Goal: Find specific page/section: Find specific page/section

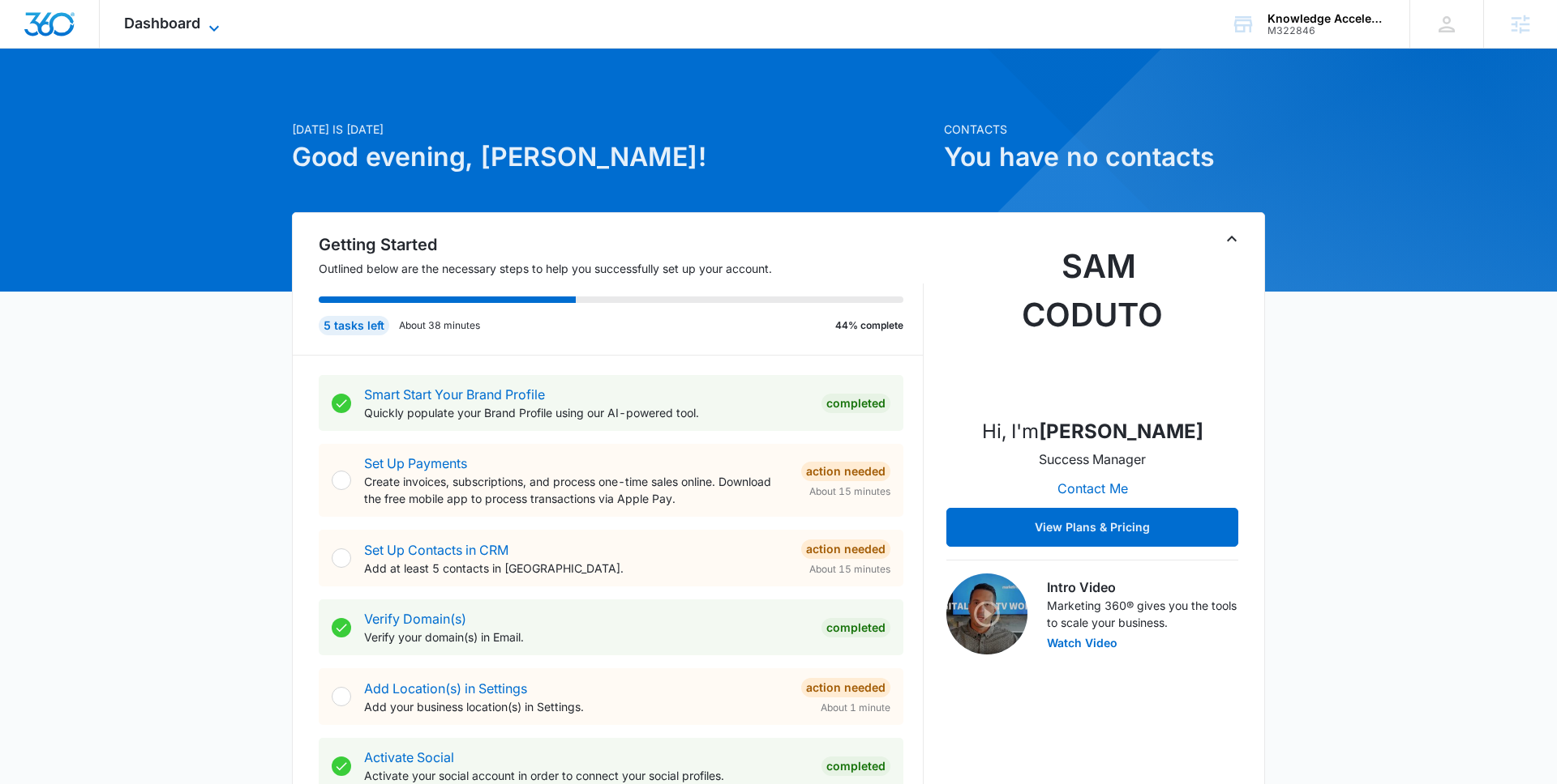
click at [212, 28] on icon at bounding box center [213, 28] width 19 height 19
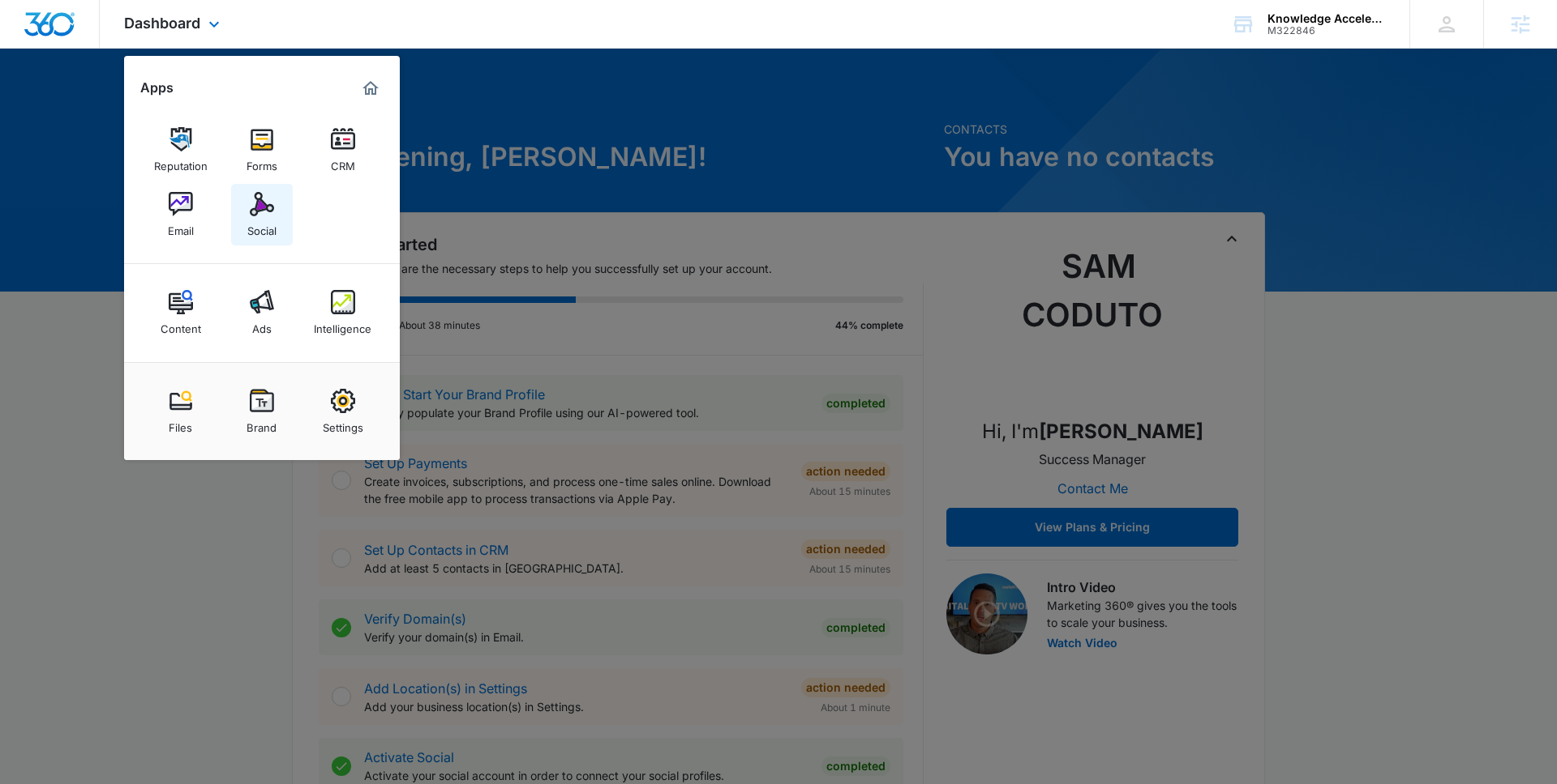
click at [273, 227] on div "Social" at bounding box center [262, 227] width 29 height 21
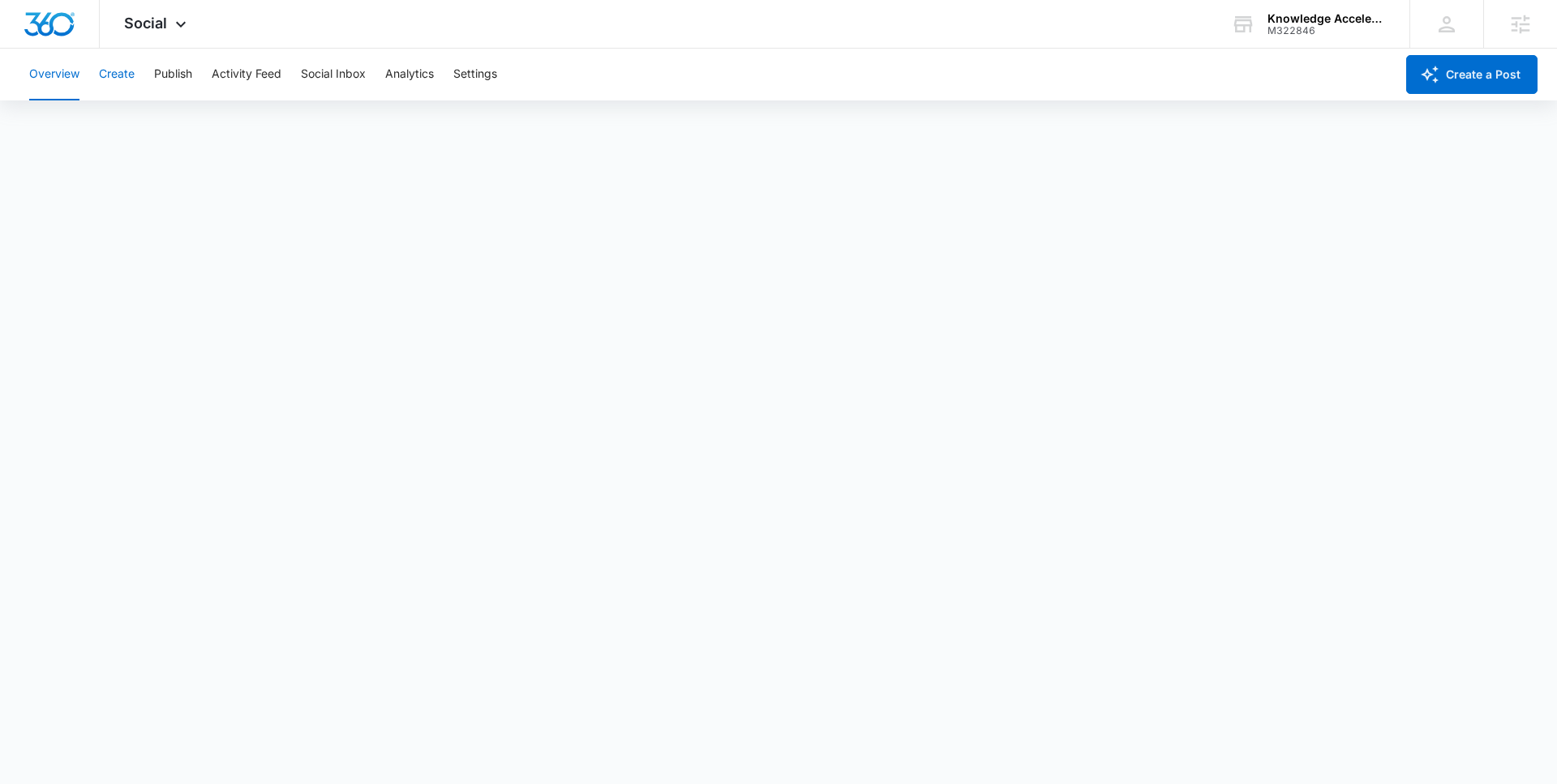
click at [131, 83] on button "Create" at bounding box center [117, 74] width 36 height 51
click at [155, 126] on button "Approvals" at bounding box center [158, 123] width 54 height 45
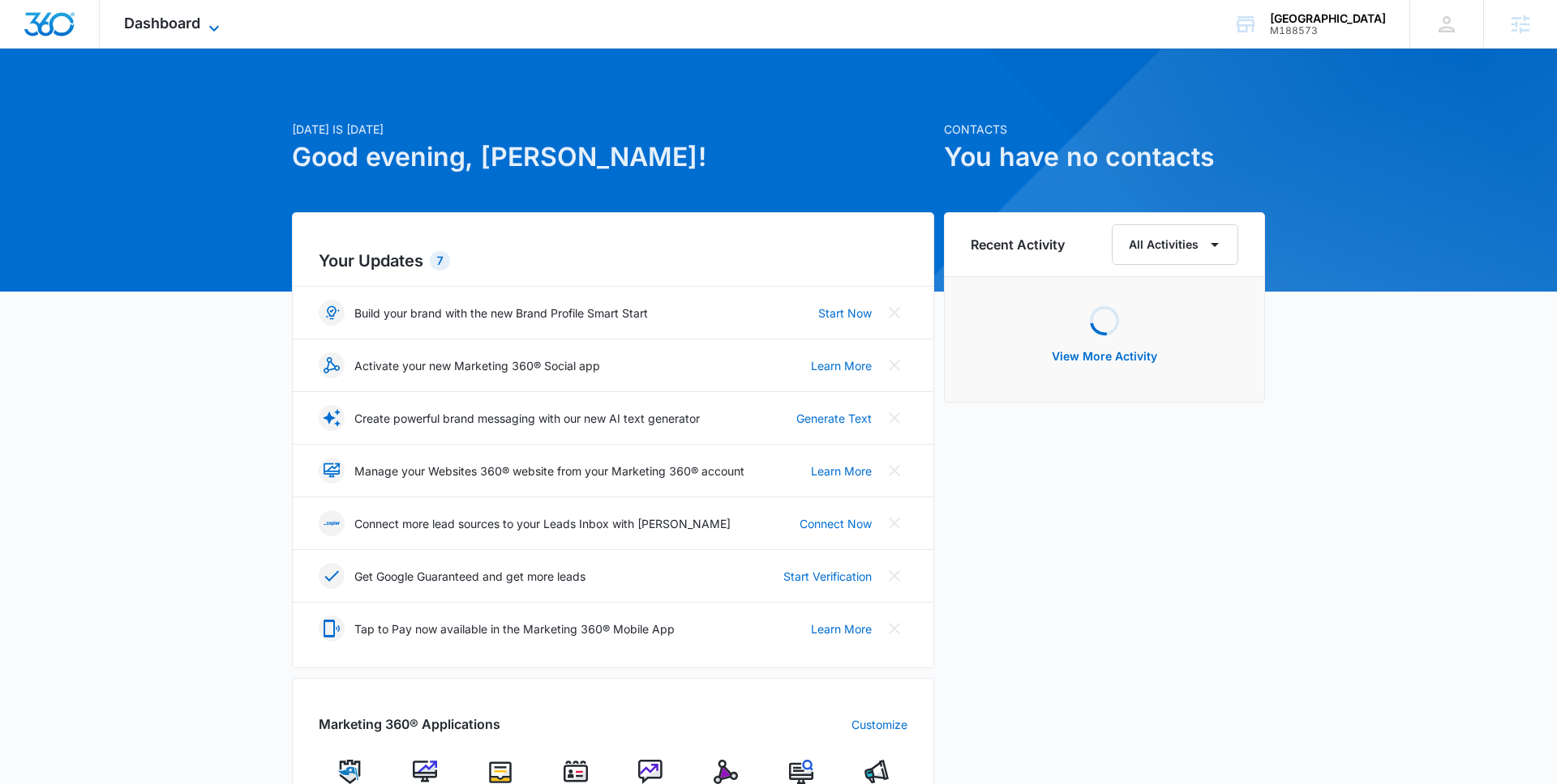
click at [186, 15] on span "Dashboard" at bounding box center [162, 23] width 76 height 17
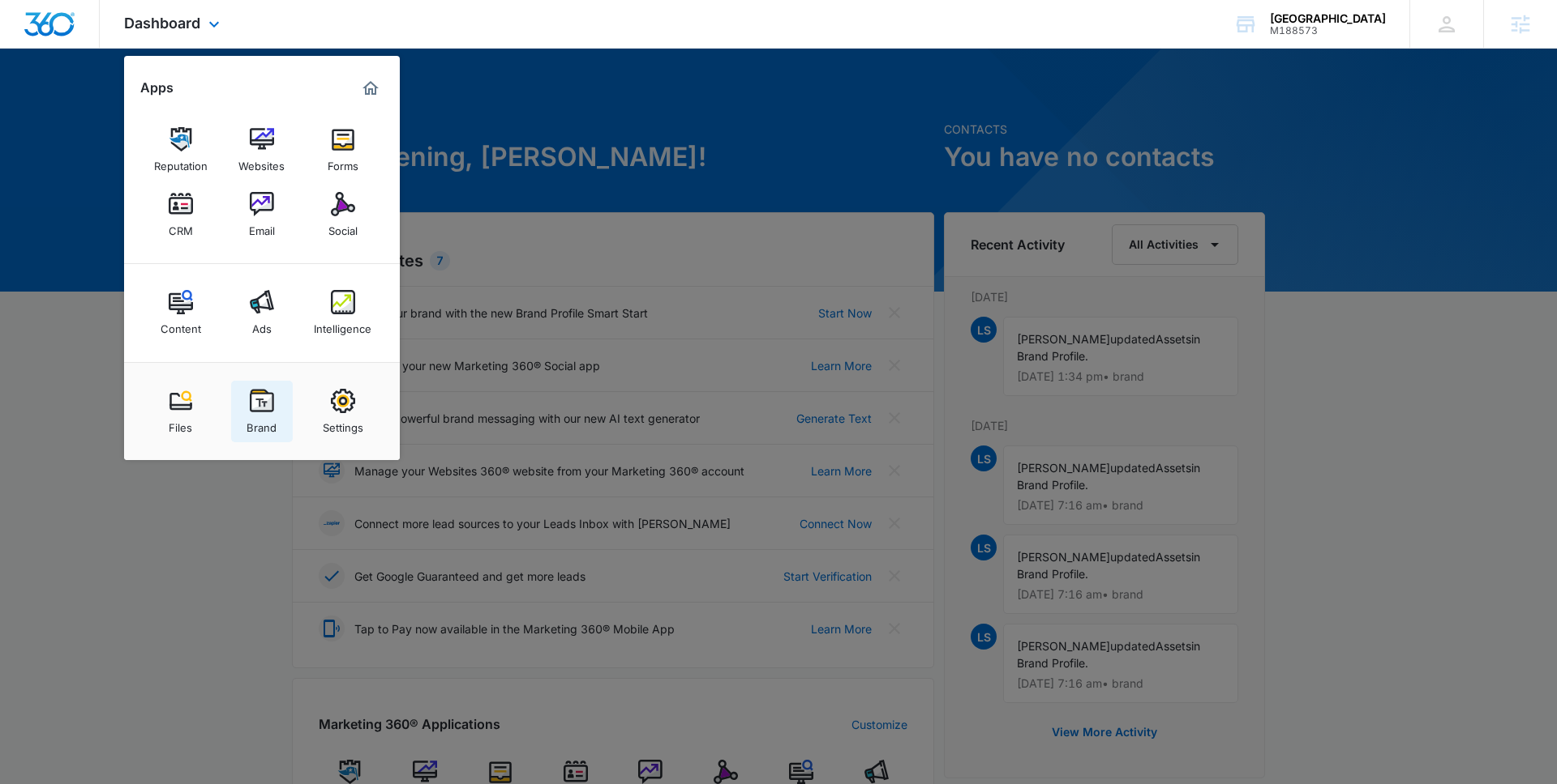
click at [257, 411] on img at bounding box center [262, 401] width 24 height 24
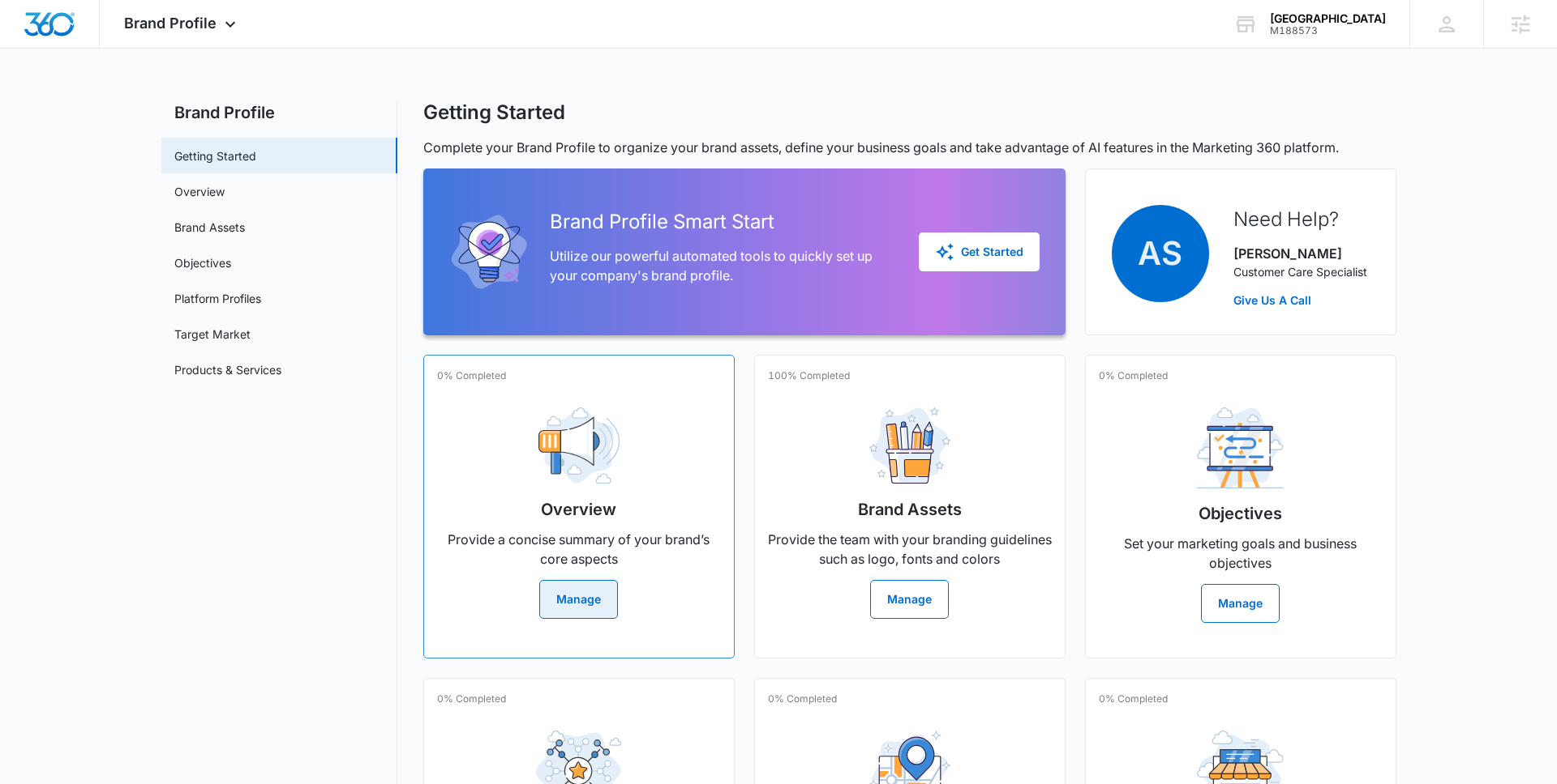
click at [600, 503] on h2 "Overview" at bounding box center [579, 510] width 75 height 24
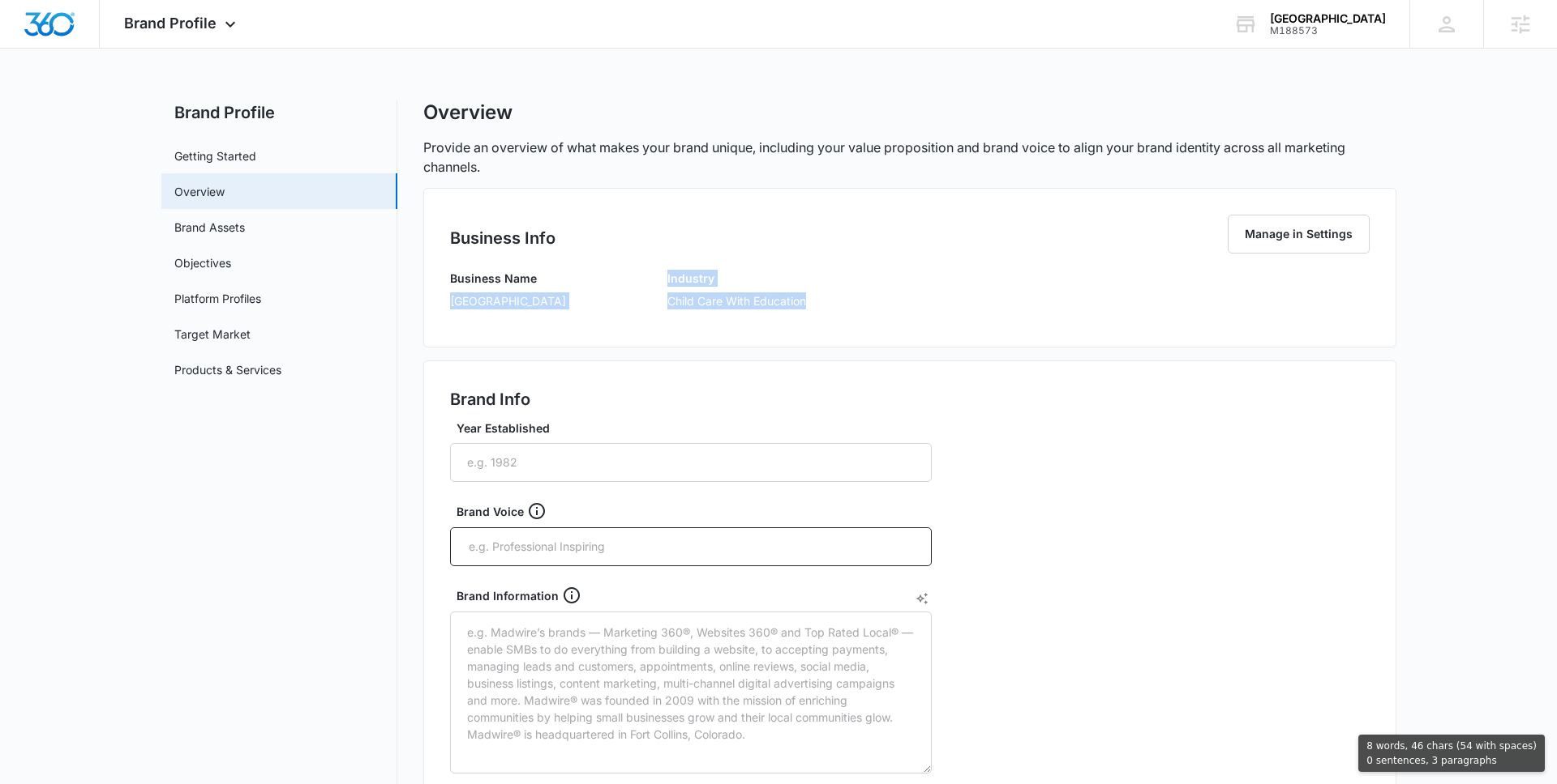
drag, startPoint x: 451, startPoint y: 301, endPoint x: 832, endPoint y: 306, distance: 381.0
click at [832, 306] on div "Business Name Sunny Side Academy Industry Child Care With Education" at bounding box center [909, 296] width 920 height 51
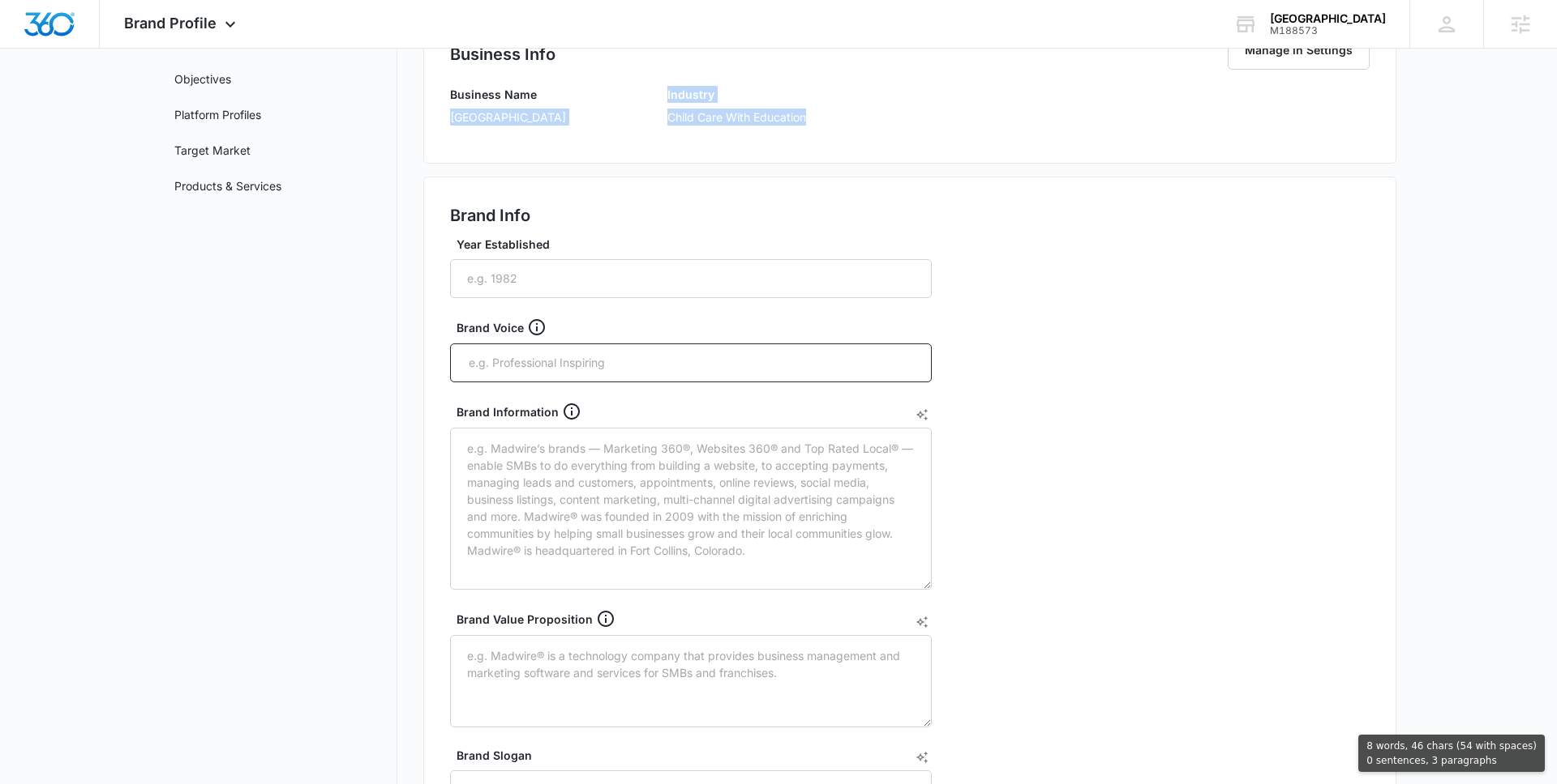
scroll to position [383, 0]
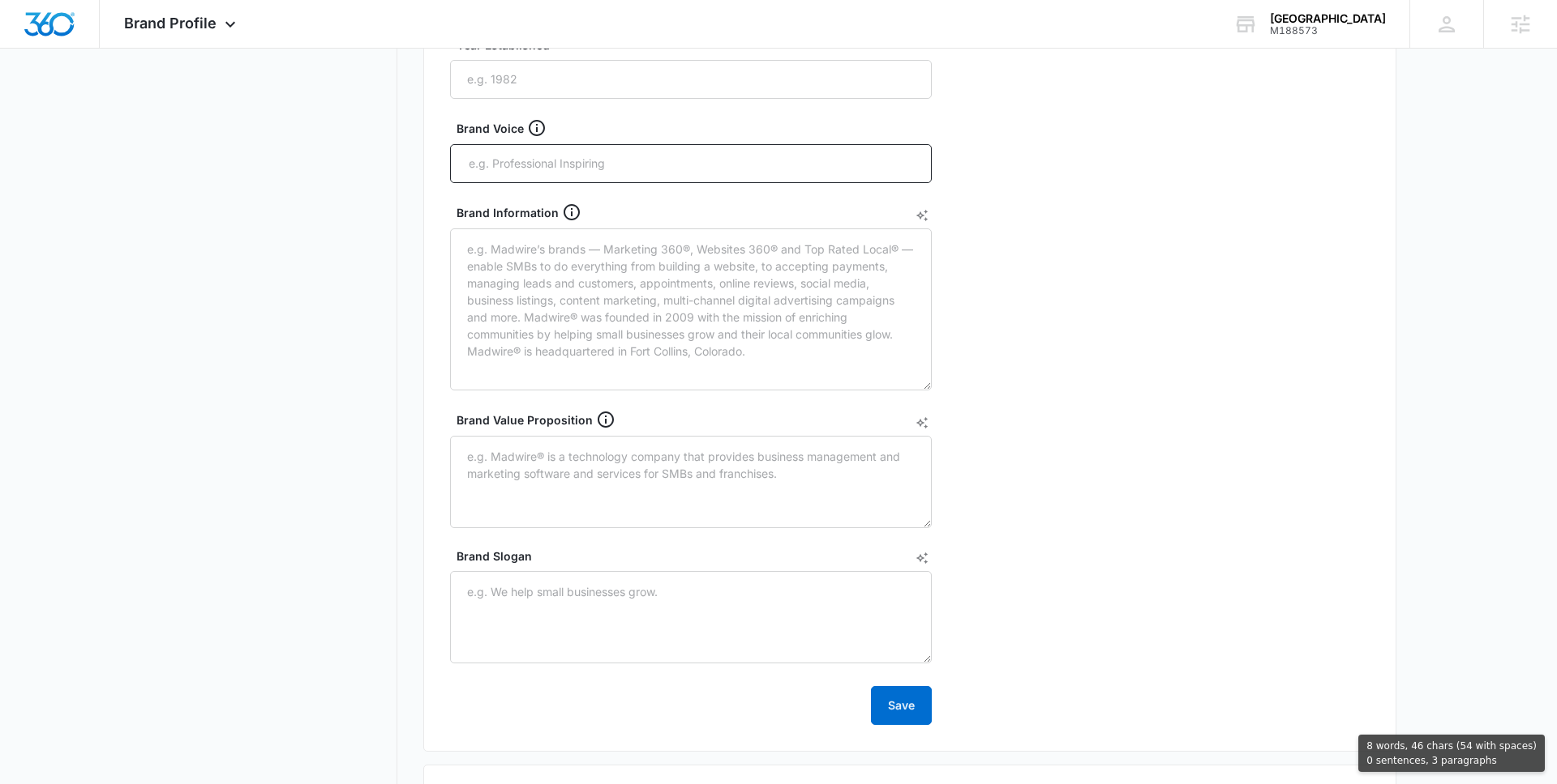
copy div "Sunny Side Academy Industry Child Care With Education"
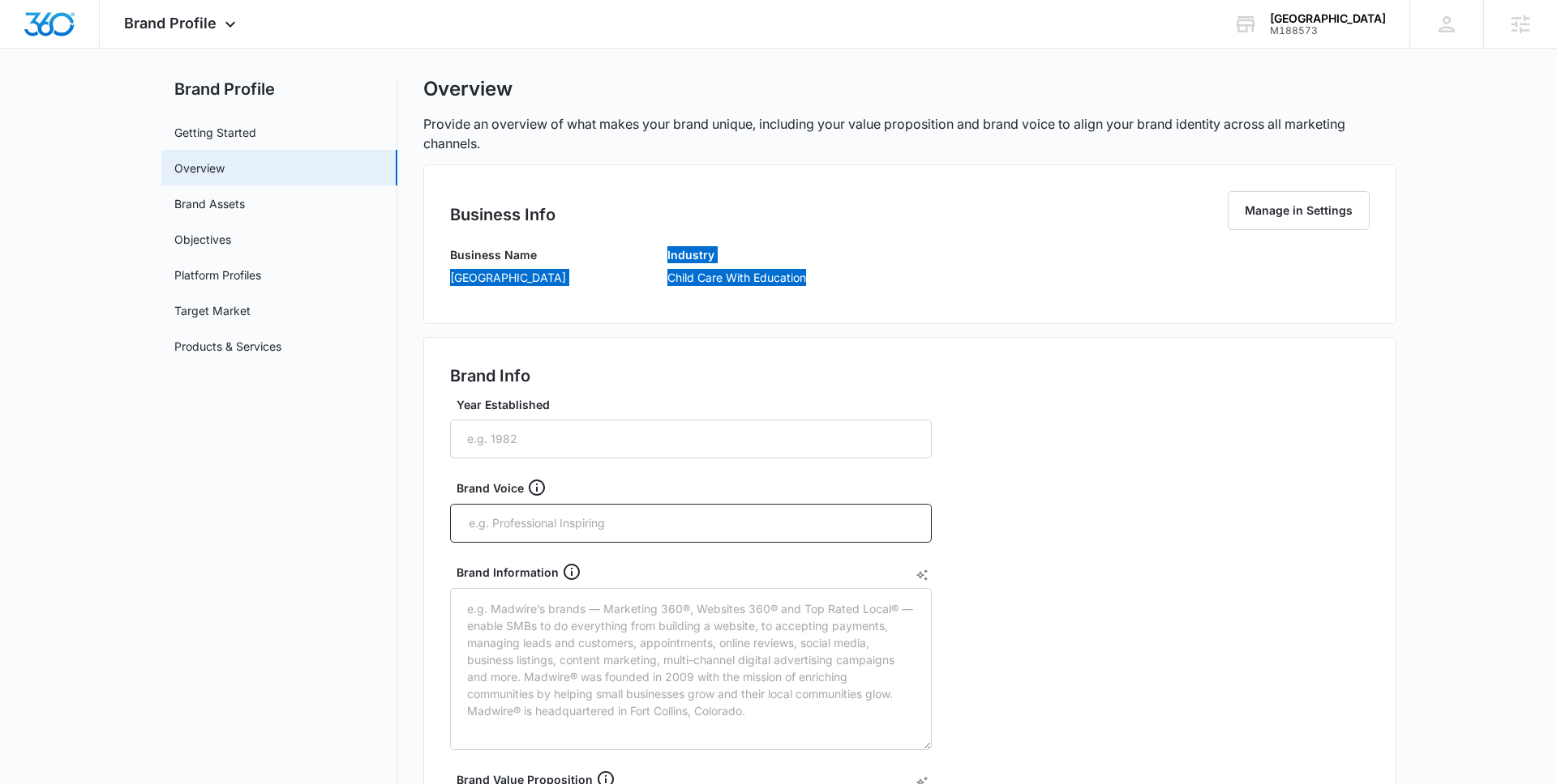
scroll to position [0, 0]
